Goal: Find specific page/section: Find specific page/section

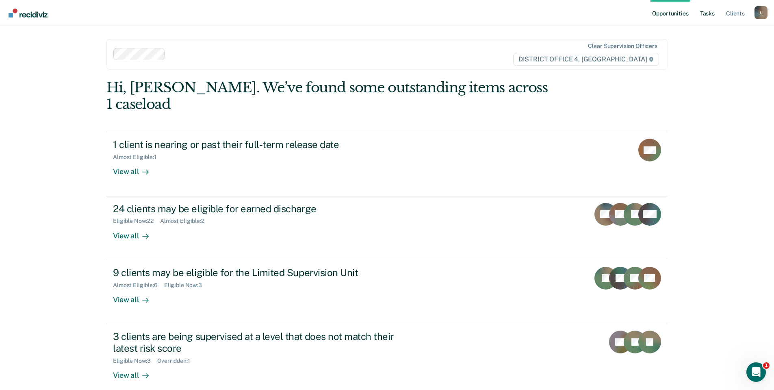
click at [712, 14] on link "Tasks" at bounding box center [708, 13] width 18 height 26
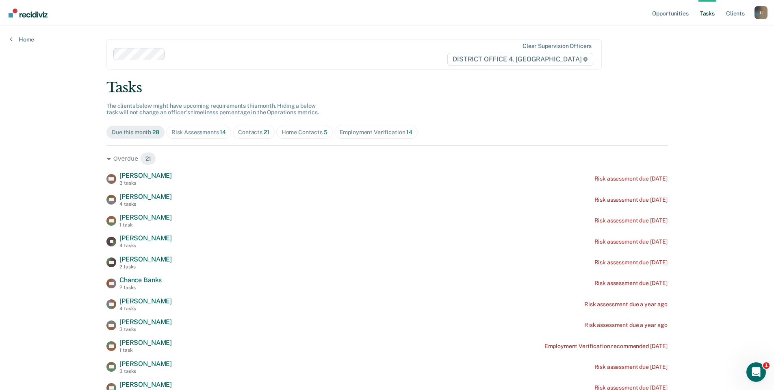
click at [193, 128] on span "Risk Assessments 14" at bounding box center [198, 132] width 65 height 13
